Goal: Navigation & Orientation: Find specific page/section

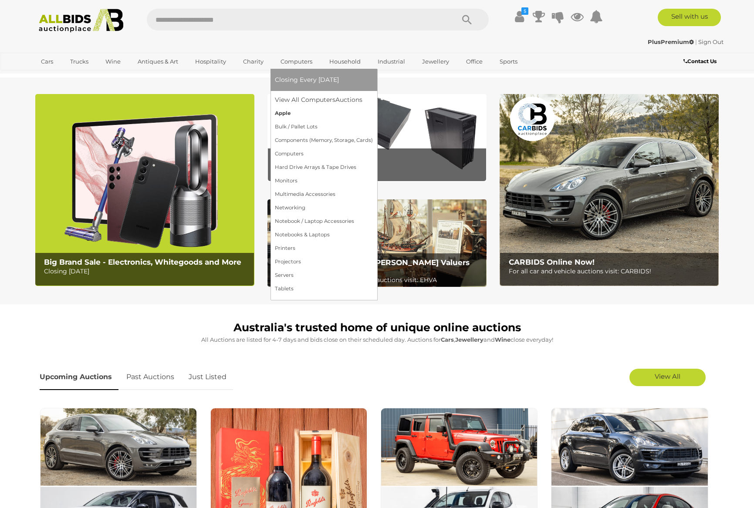
click at [288, 112] on link "Apple" at bounding box center [324, 114] width 98 height 14
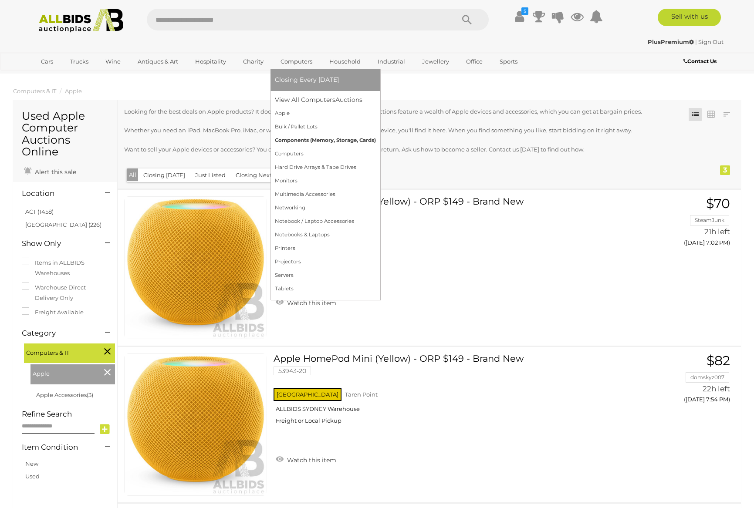
click at [295, 140] on link "Components (Memory, Storage, Cards)" at bounding box center [325, 141] width 101 height 14
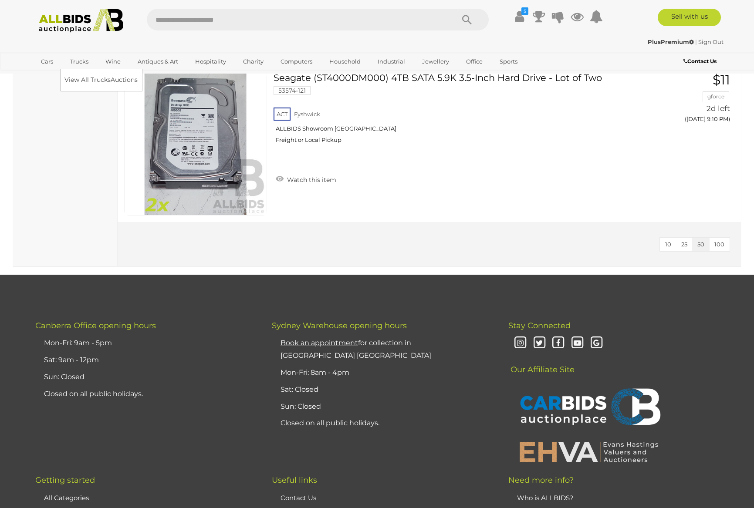
scroll to position [2956, 0]
